Goal: Task Accomplishment & Management: Manage account settings

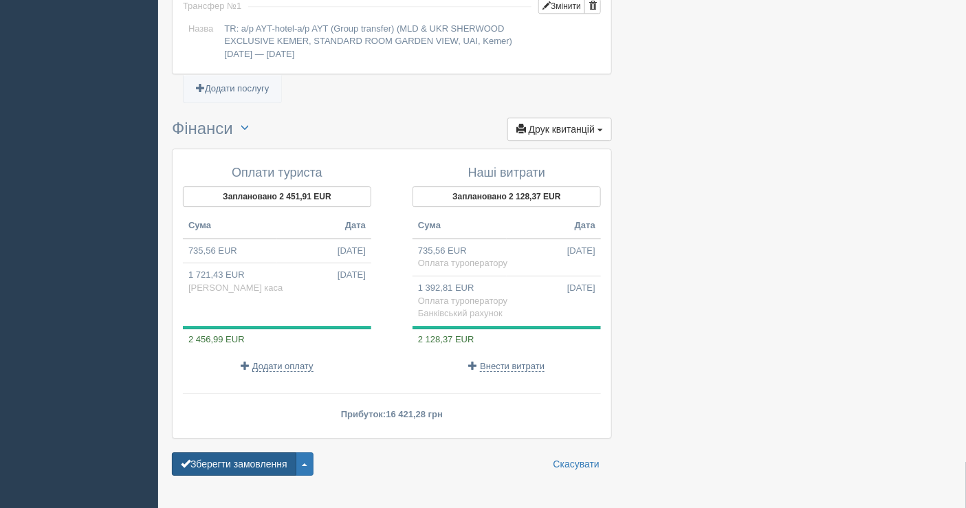
scroll to position [1286, 0]
click at [252, 452] on button "Зберегти замовлення" at bounding box center [234, 463] width 124 height 23
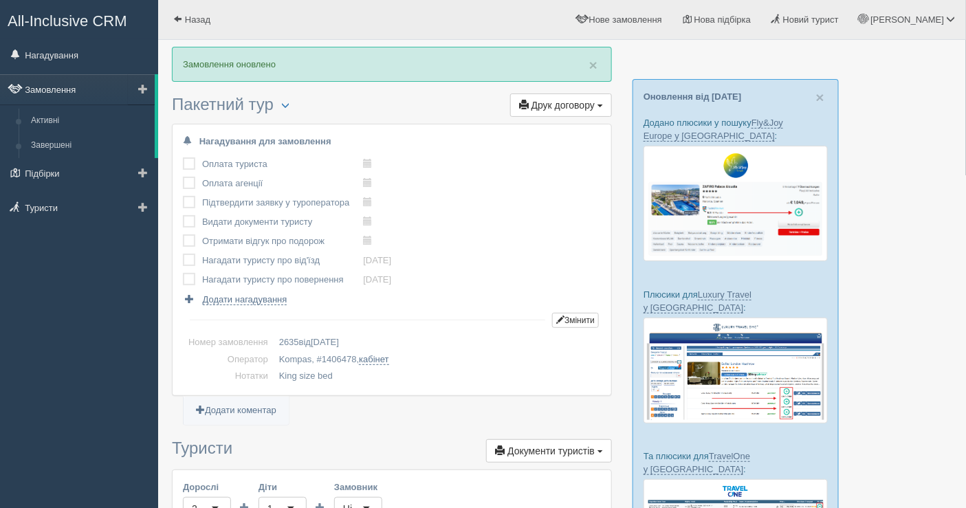
click at [74, 95] on link "Замовлення" at bounding box center [77, 89] width 155 height 30
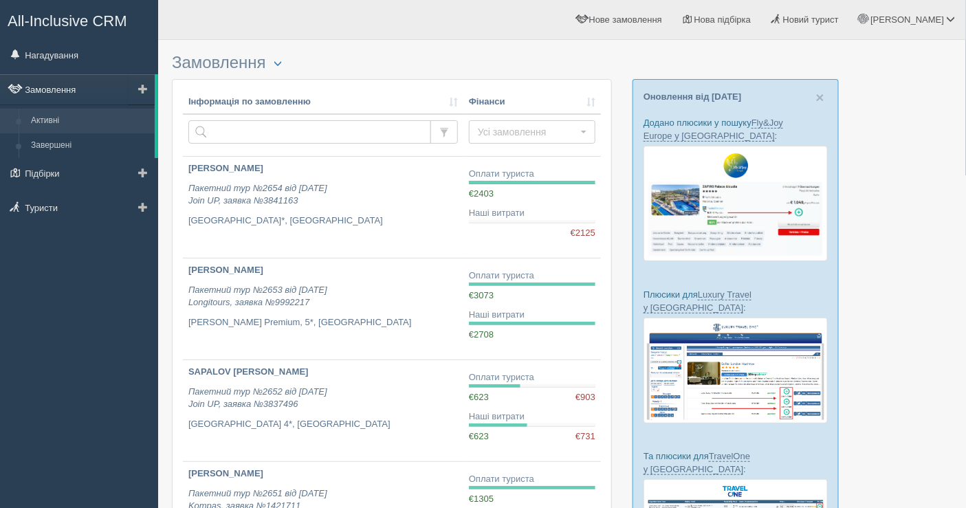
click at [74, 87] on link "Замовлення" at bounding box center [77, 89] width 155 height 30
